Goal: Check status

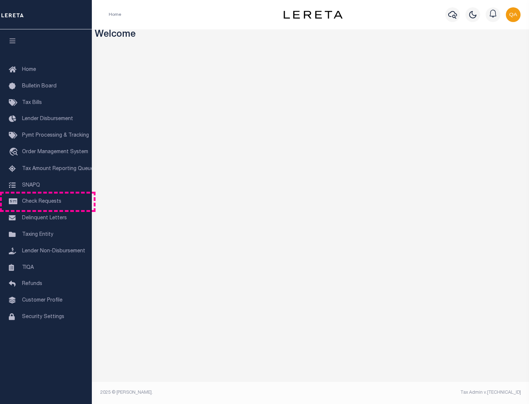
click at [46, 202] on span "Check Requests" at bounding box center [41, 201] width 39 height 5
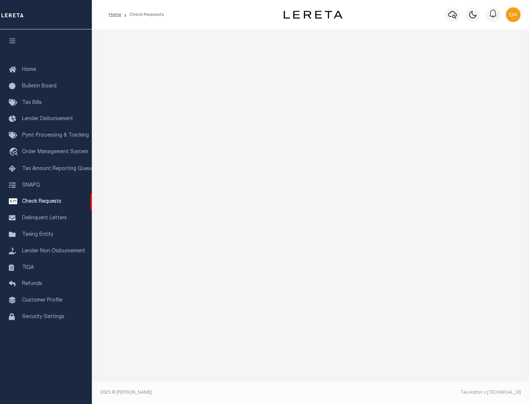
select select "50"
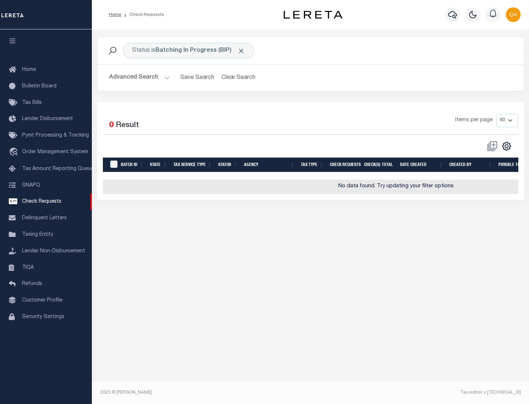
click at [241, 51] on span "Click to Remove" at bounding box center [241, 51] width 8 height 8
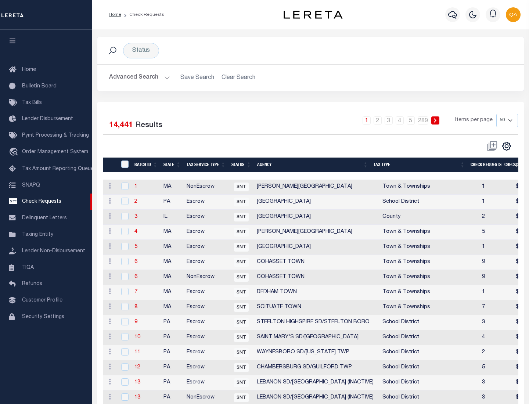
scroll to position [354, 0]
